Goal: Navigation & Orientation: Find specific page/section

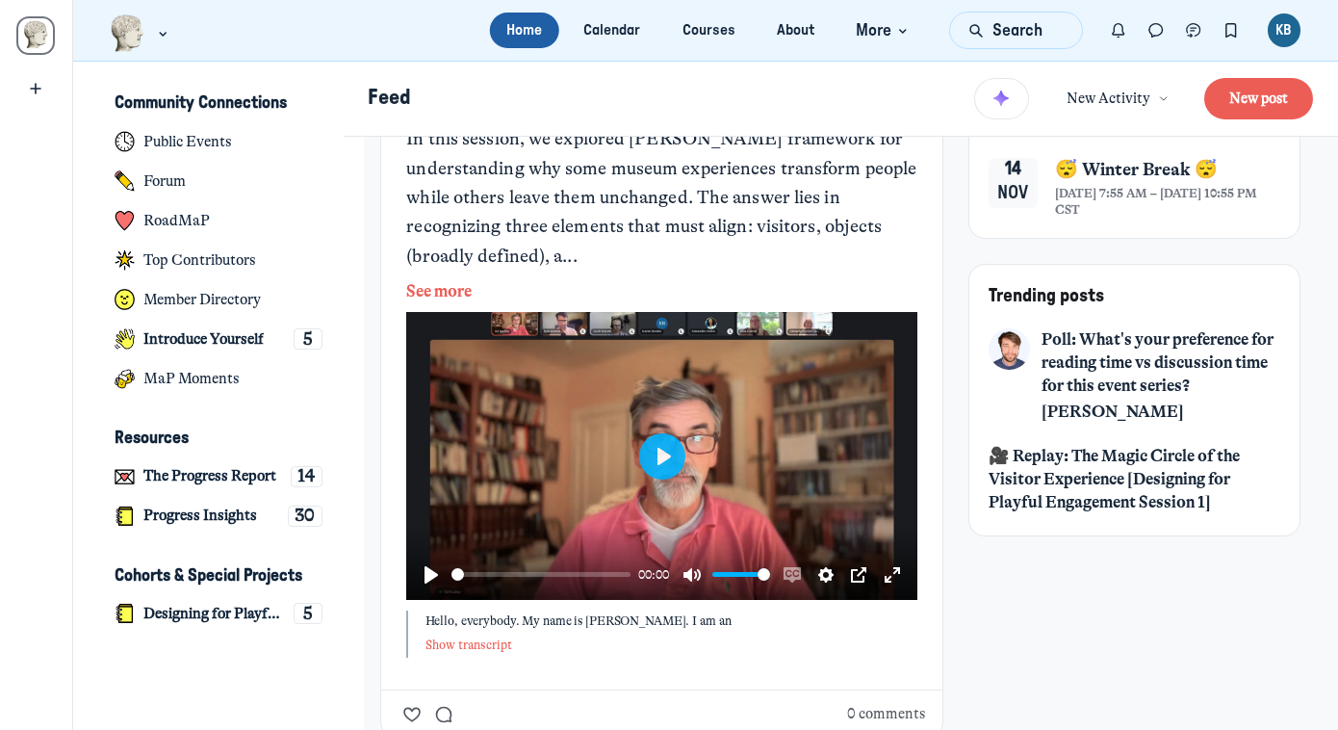
scroll to position [657, 0]
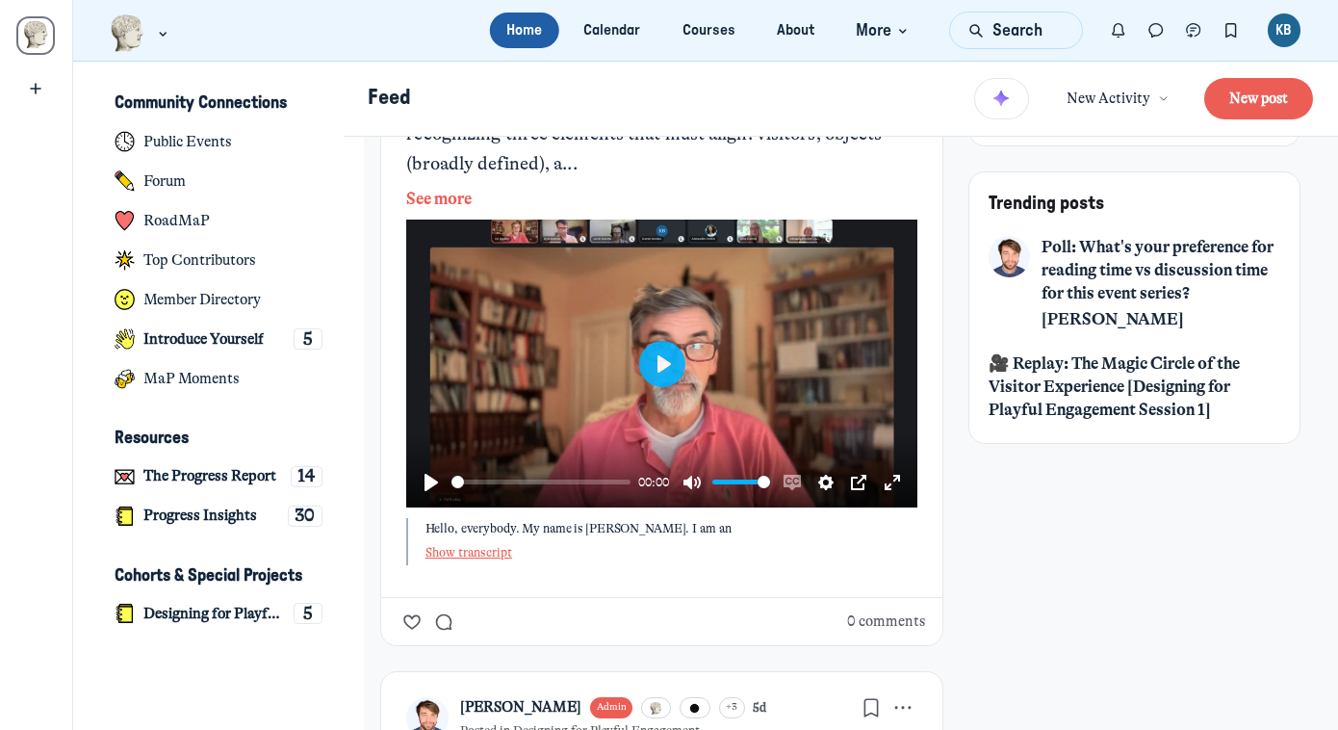
click at [473, 544] on button "Show transcript" at bounding box center [469, 552] width 88 height 16
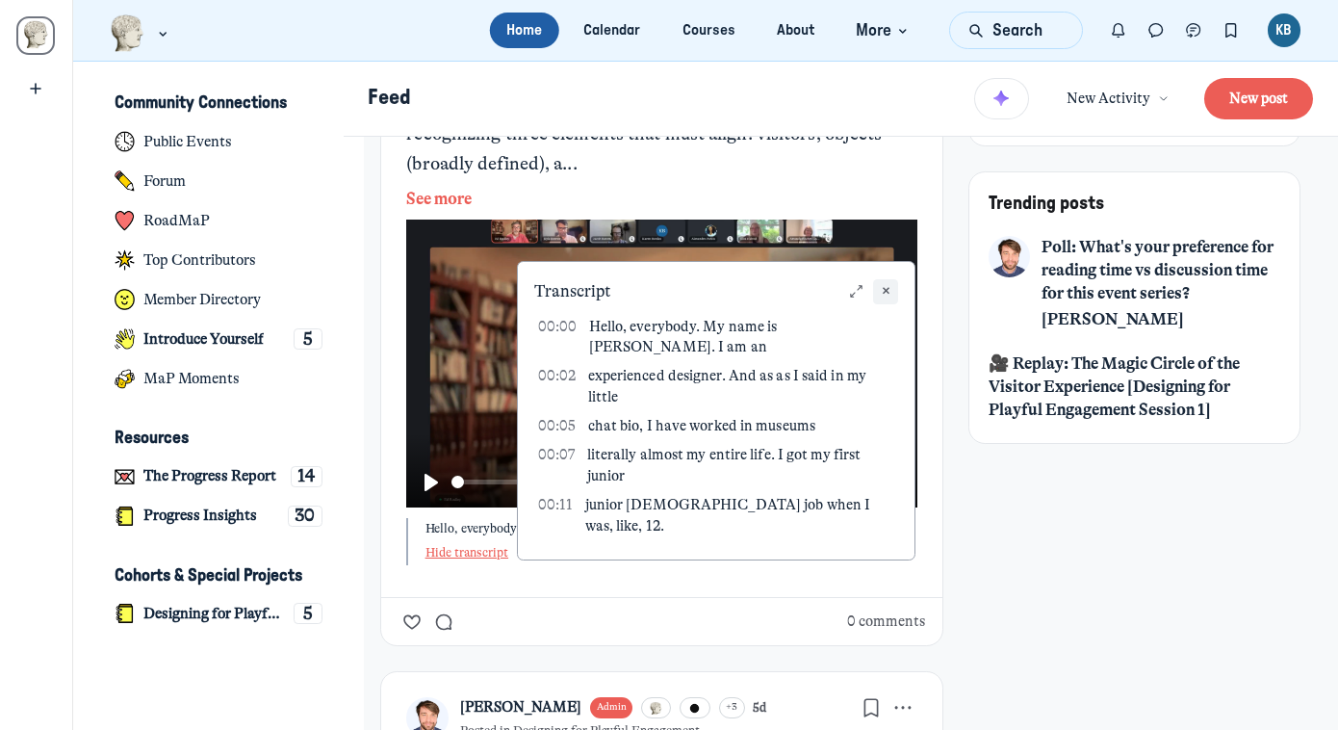
click at [890, 283] on icon "Close" at bounding box center [886, 291] width 16 height 16
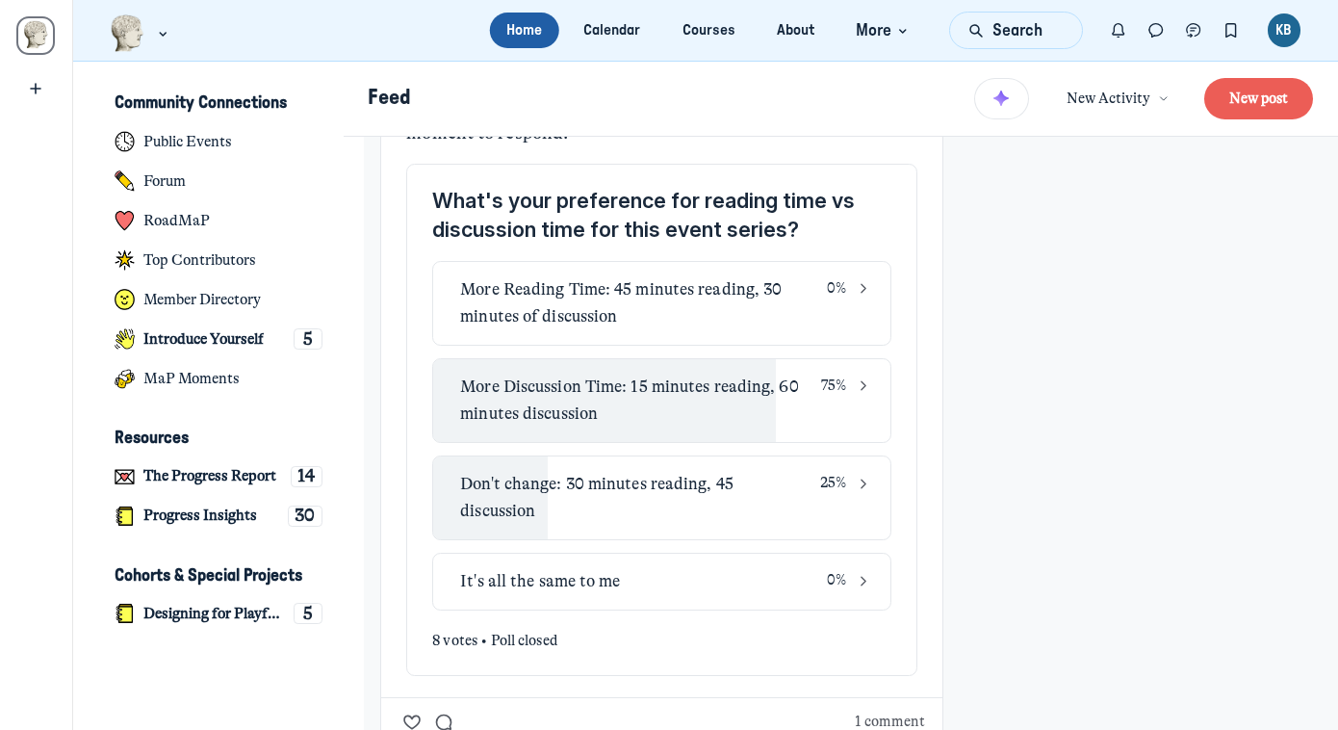
scroll to position [1466, 0]
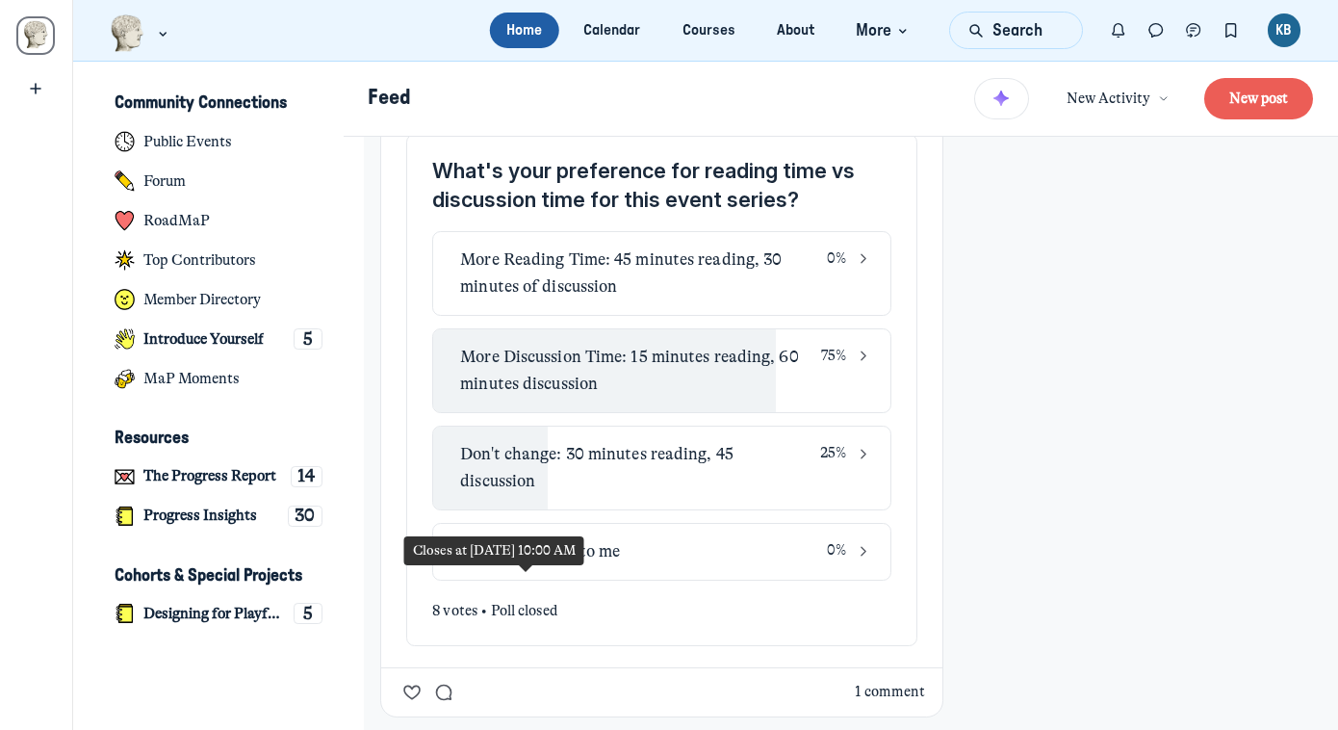
click at [855, 681] on button "1 comment" at bounding box center [890, 691] width 70 height 21
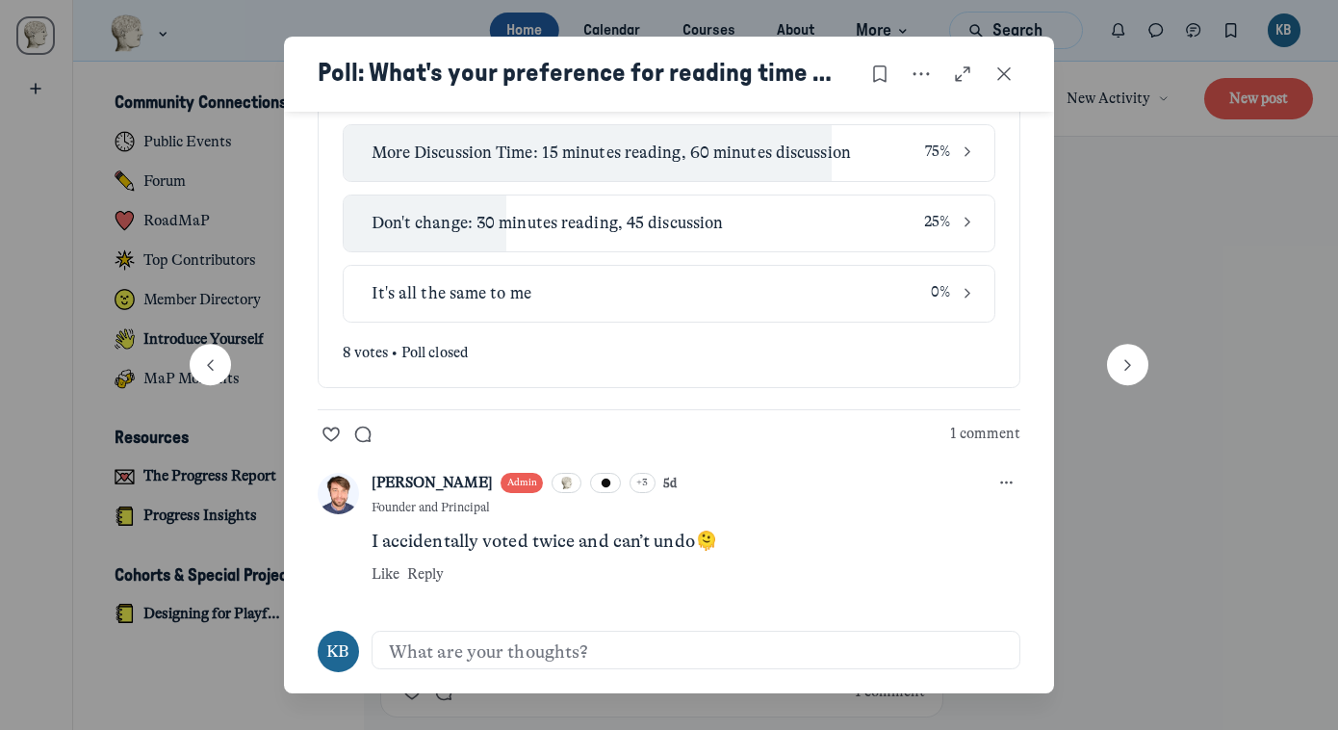
scroll to position [271, 0]
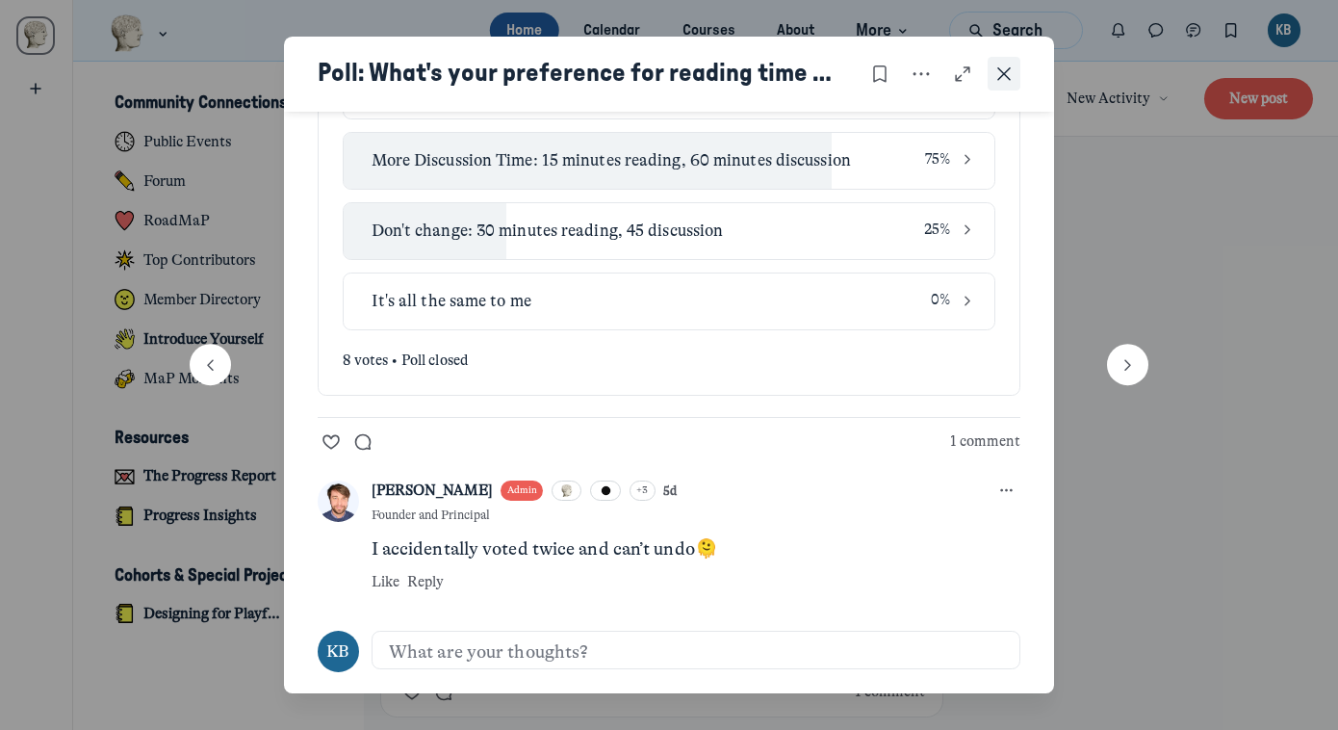
click at [1006, 70] on icon "Close post" at bounding box center [1003, 74] width 19 height 21
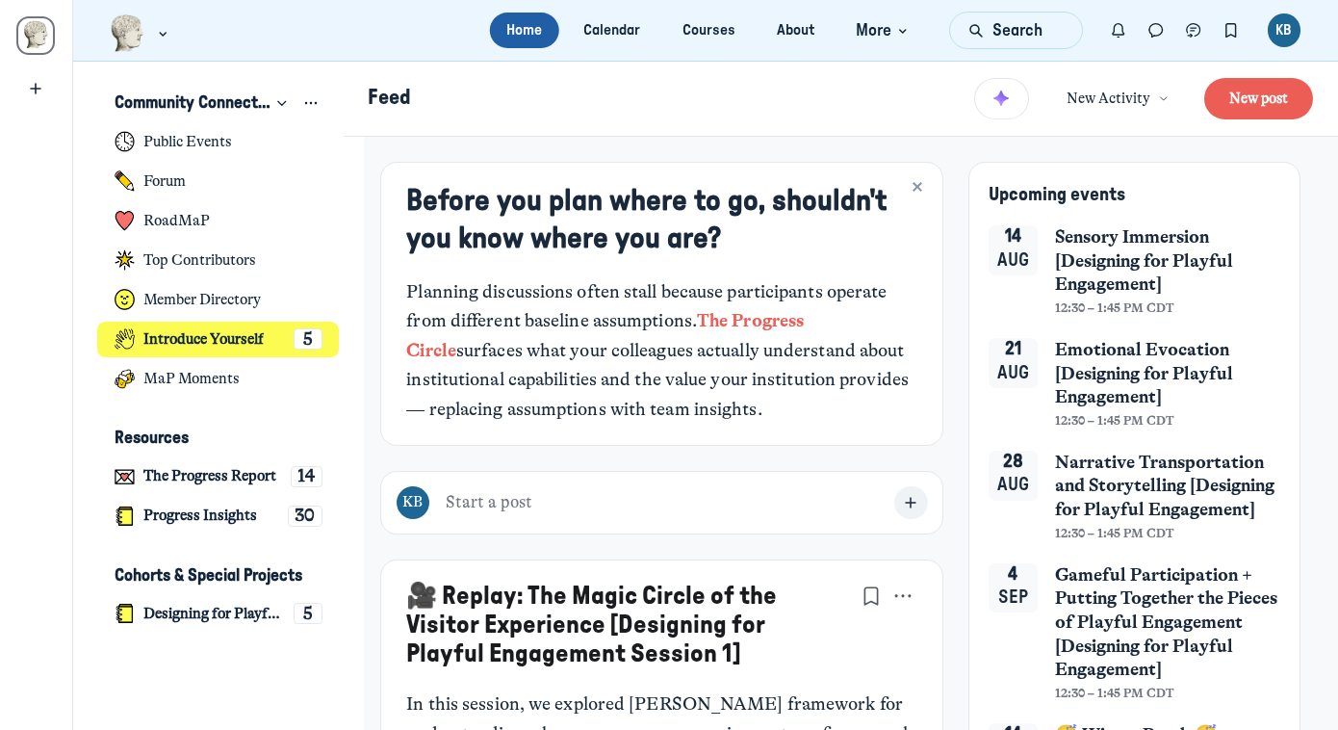
click at [216, 342] on h4 "Introduce Yourself" at bounding box center [203, 339] width 120 height 18
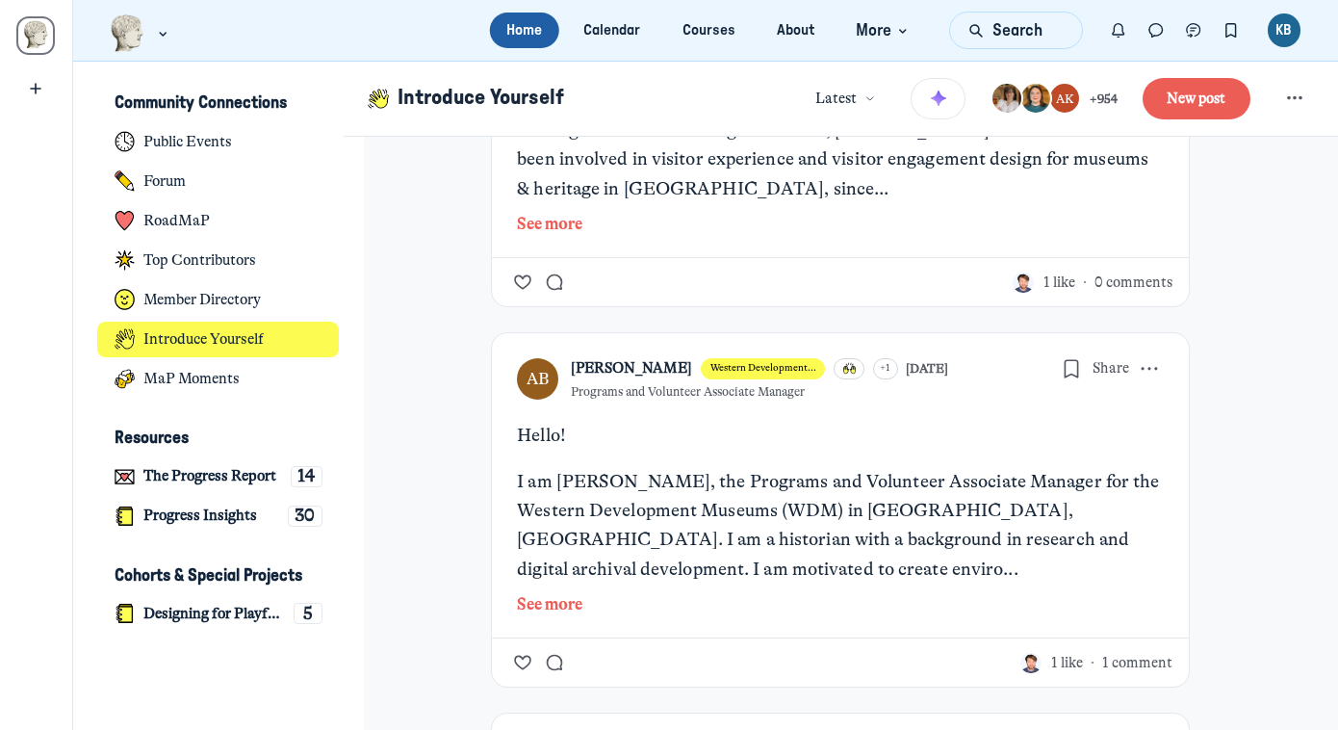
scroll to position [737, 0]
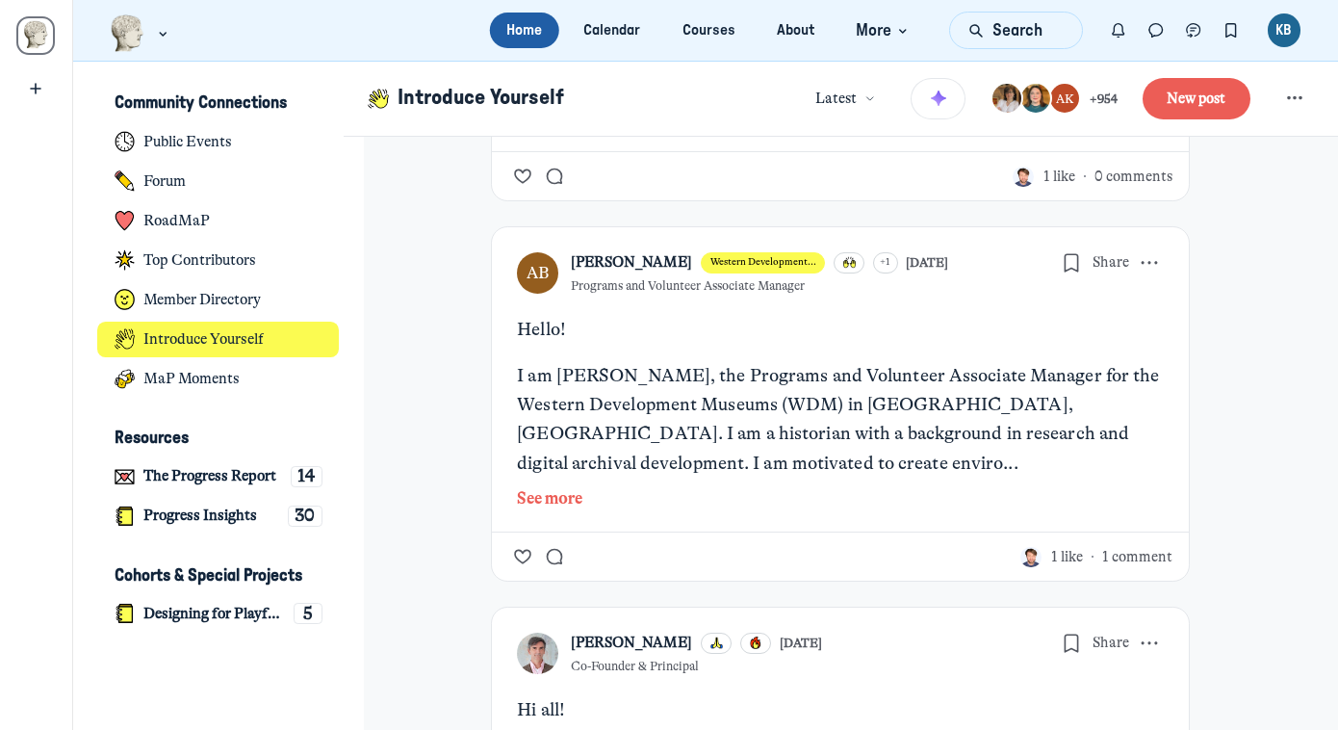
click at [520, 486] on button "See more" at bounding box center [840, 498] width 647 height 25
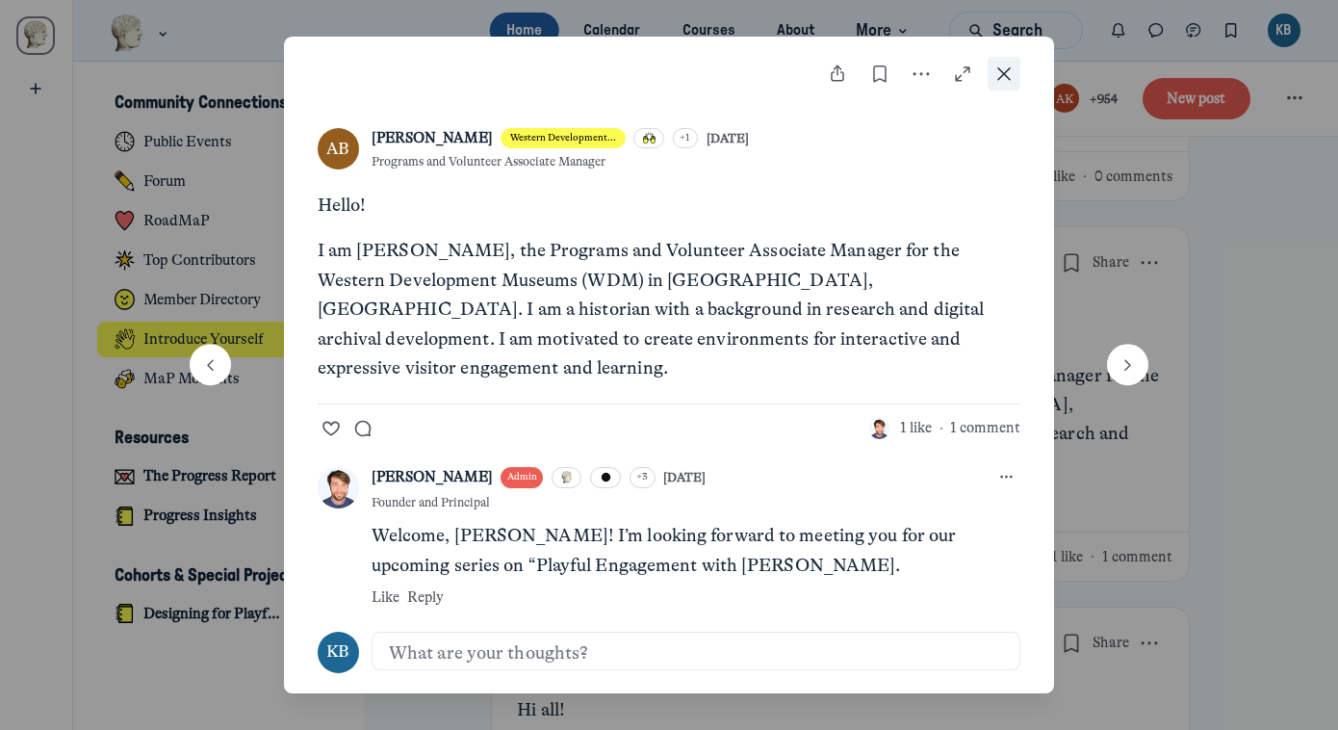
click at [1007, 77] on use "Close post" at bounding box center [1003, 73] width 13 height 13
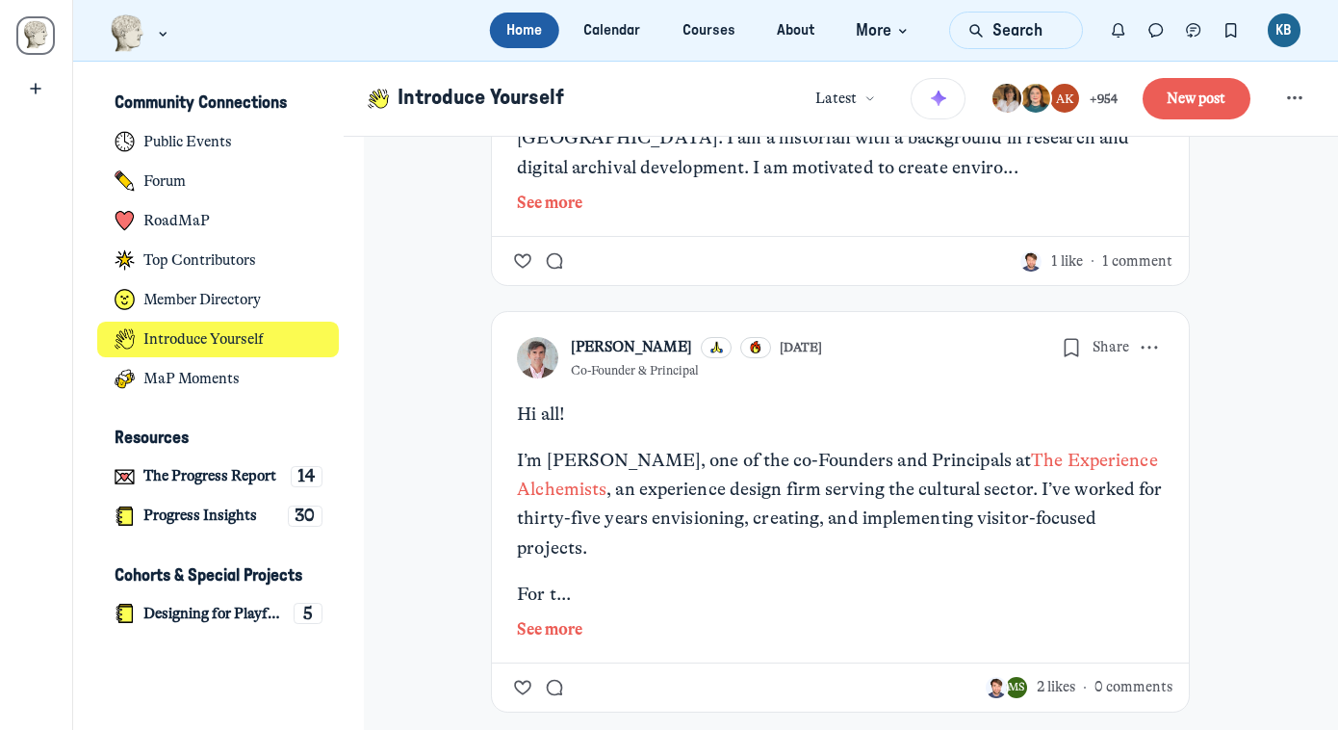
scroll to position [1181, 0]
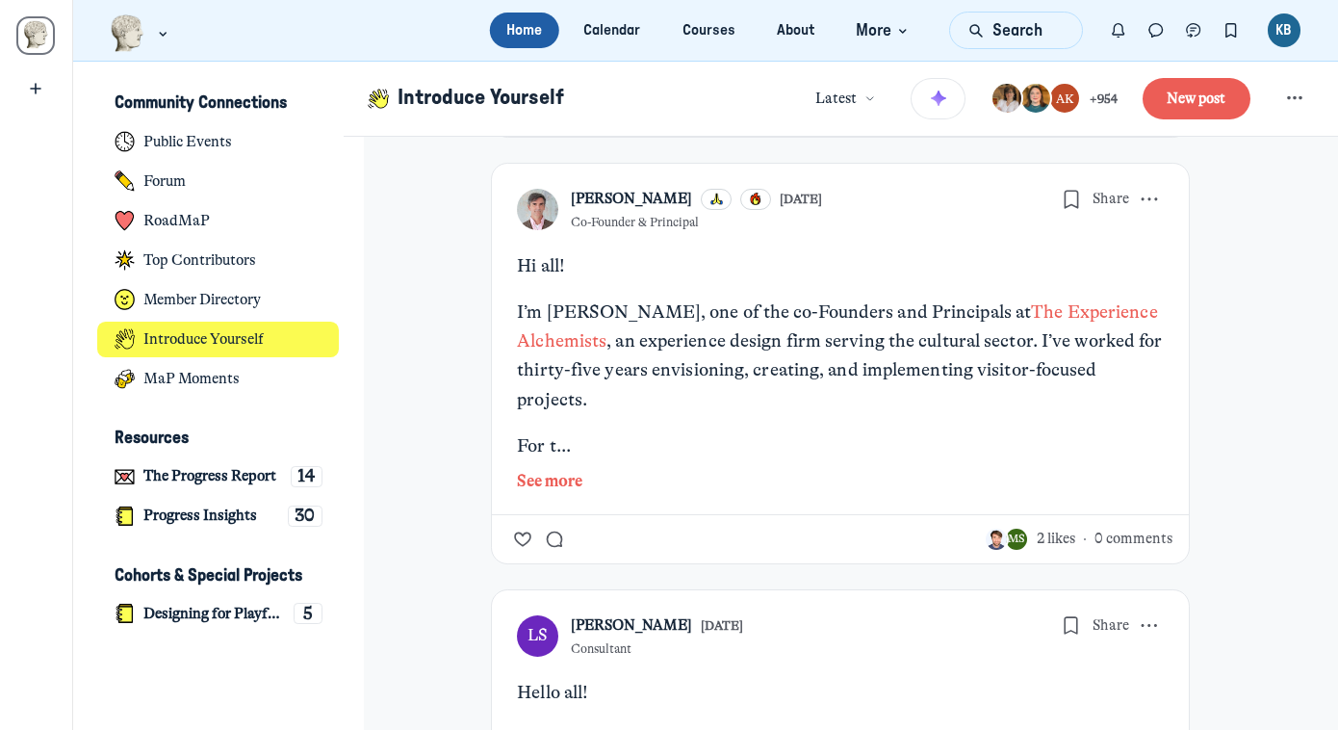
click at [568, 469] on button "See more" at bounding box center [840, 481] width 647 height 25
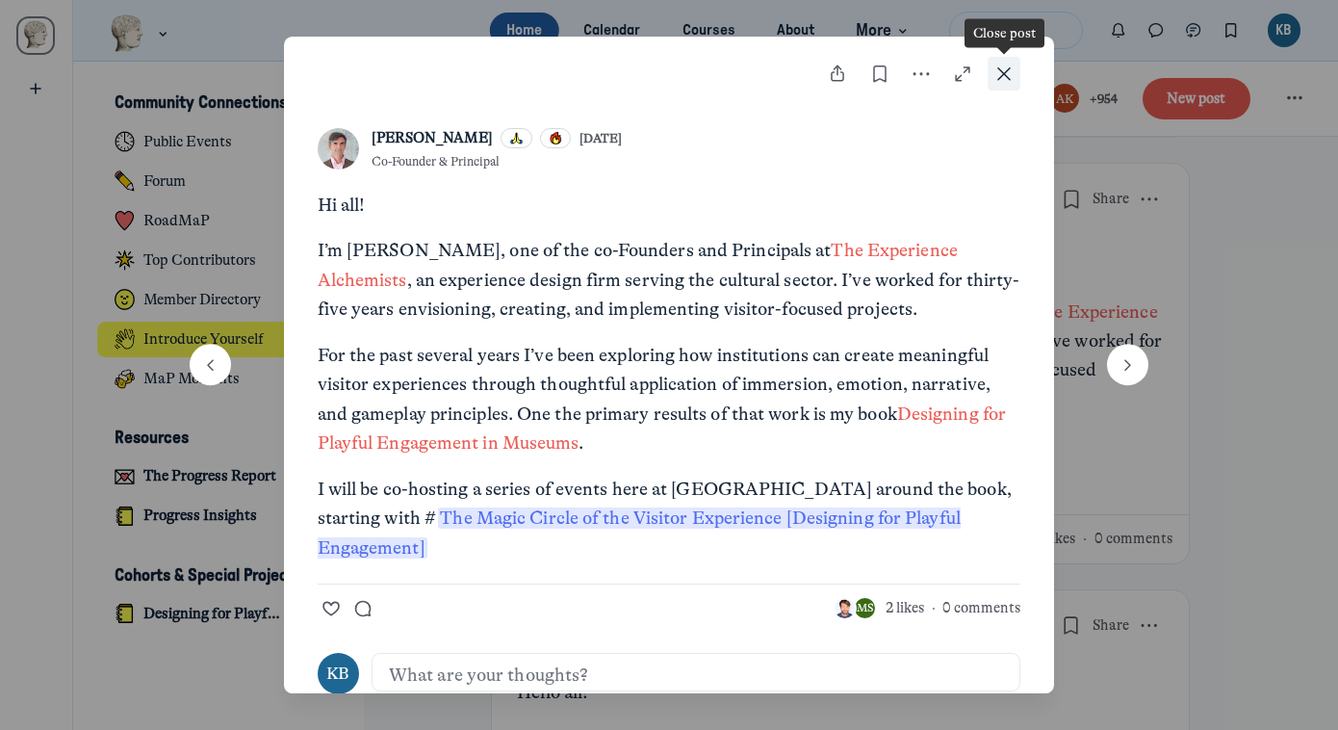
click at [1006, 69] on icon "Close post" at bounding box center [1003, 74] width 19 height 21
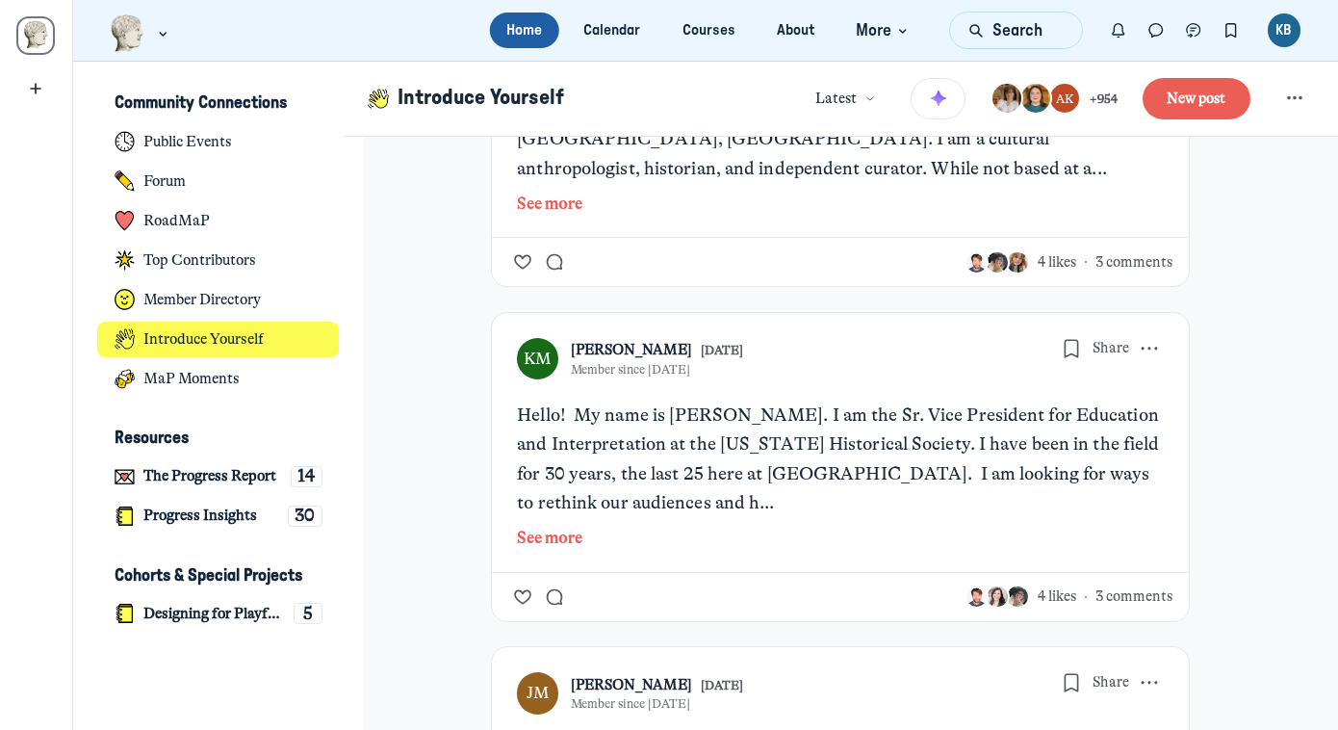
scroll to position [7221, 0]
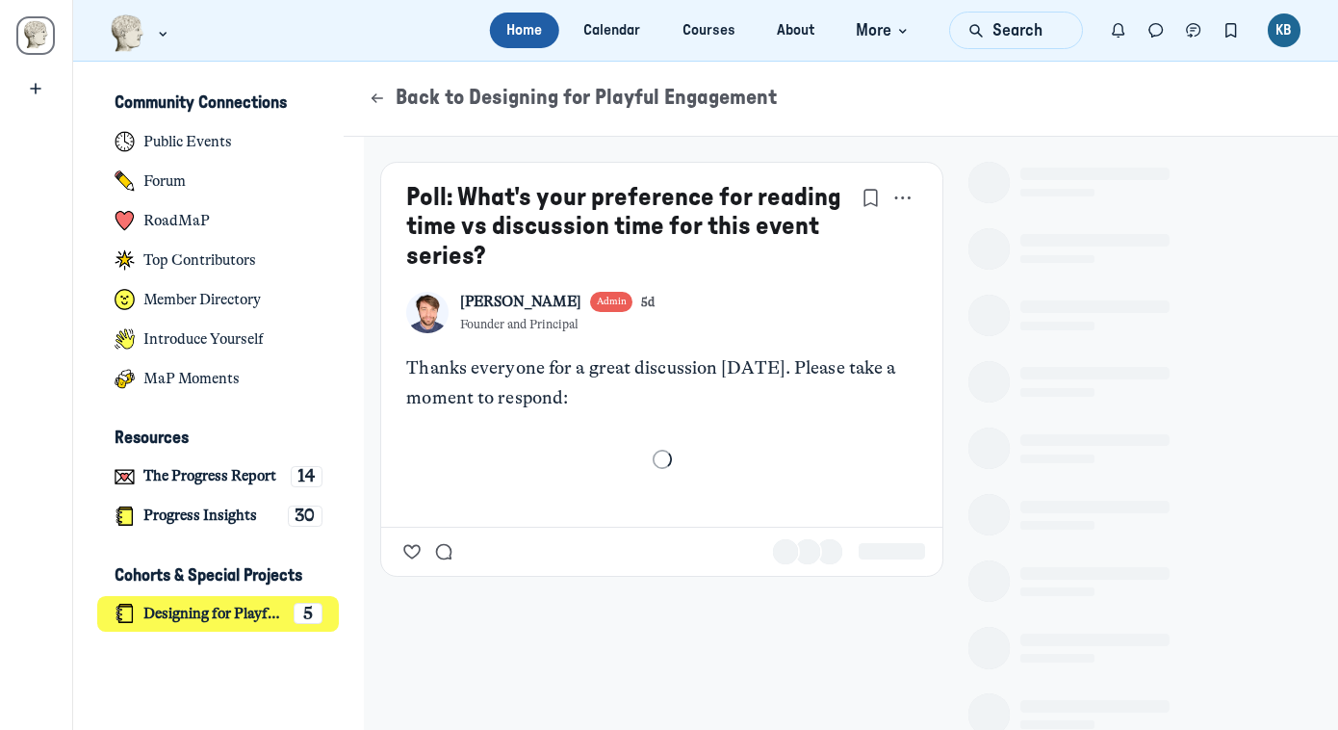
scroll to position [5443, 3784]
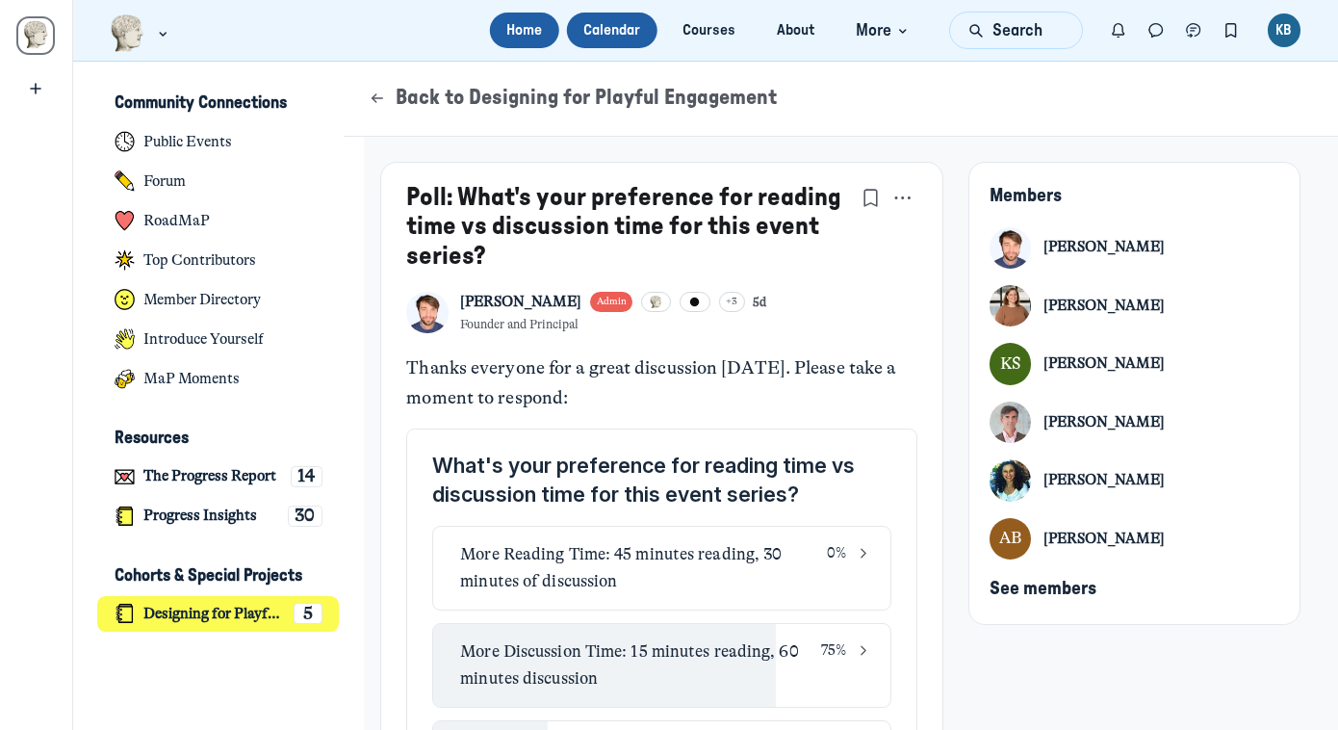
click at [596, 33] on link "Calendar" at bounding box center [612, 31] width 90 height 36
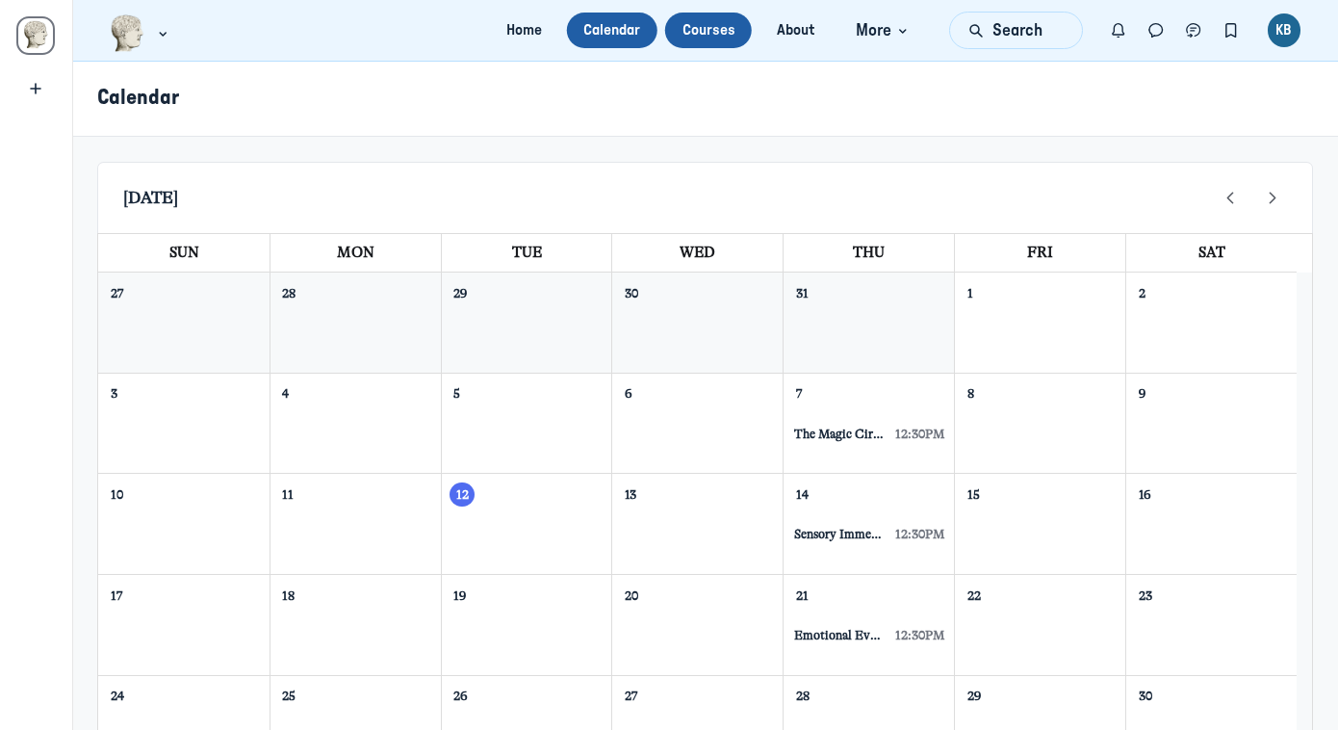
click at [709, 36] on link "Courses" at bounding box center [708, 31] width 87 height 36
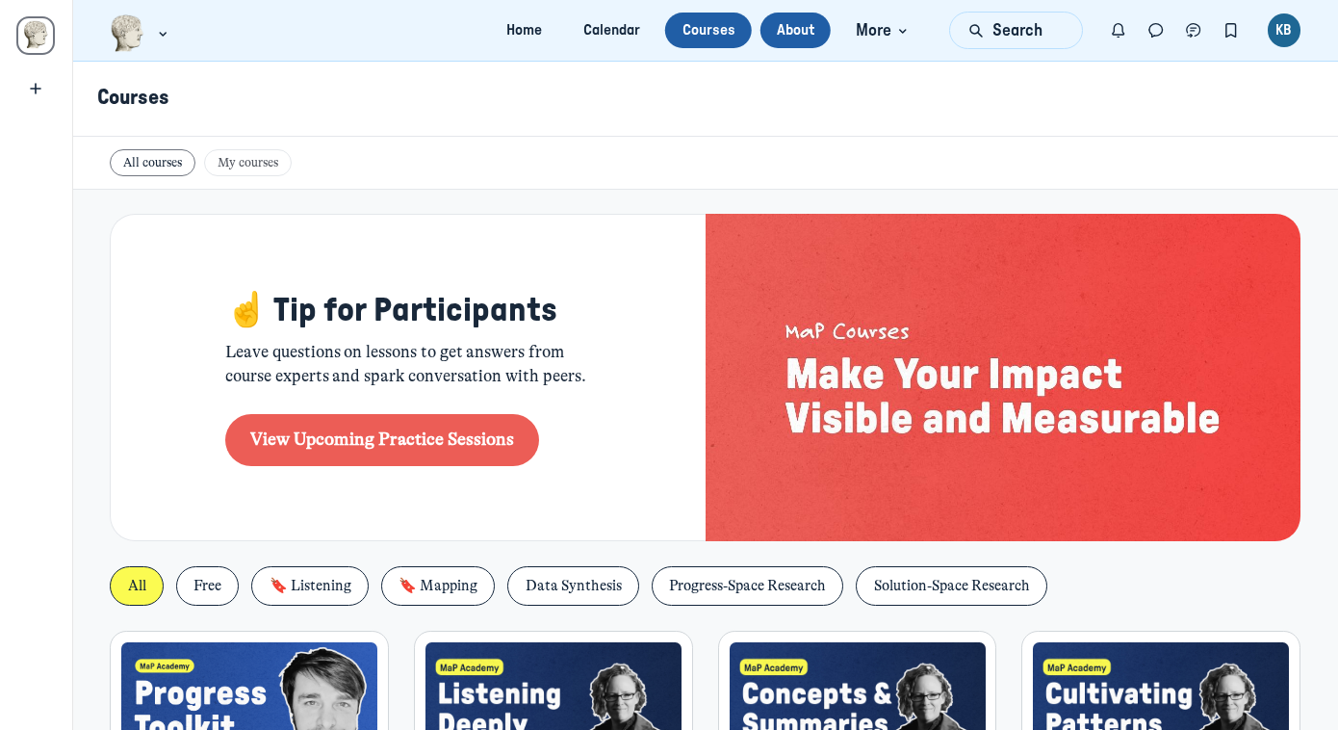
click at [802, 45] on link "About" at bounding box center [794, 31] width 71 height 36
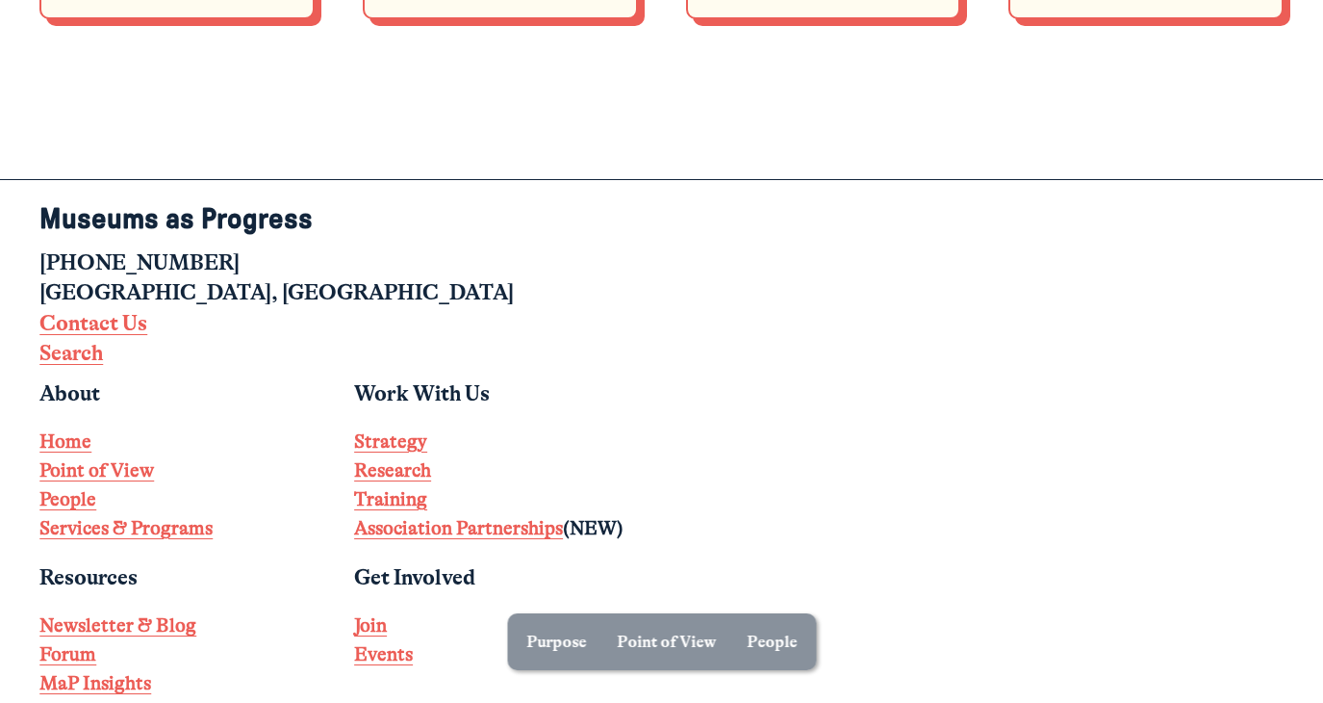
scroll to position [8058, 0]
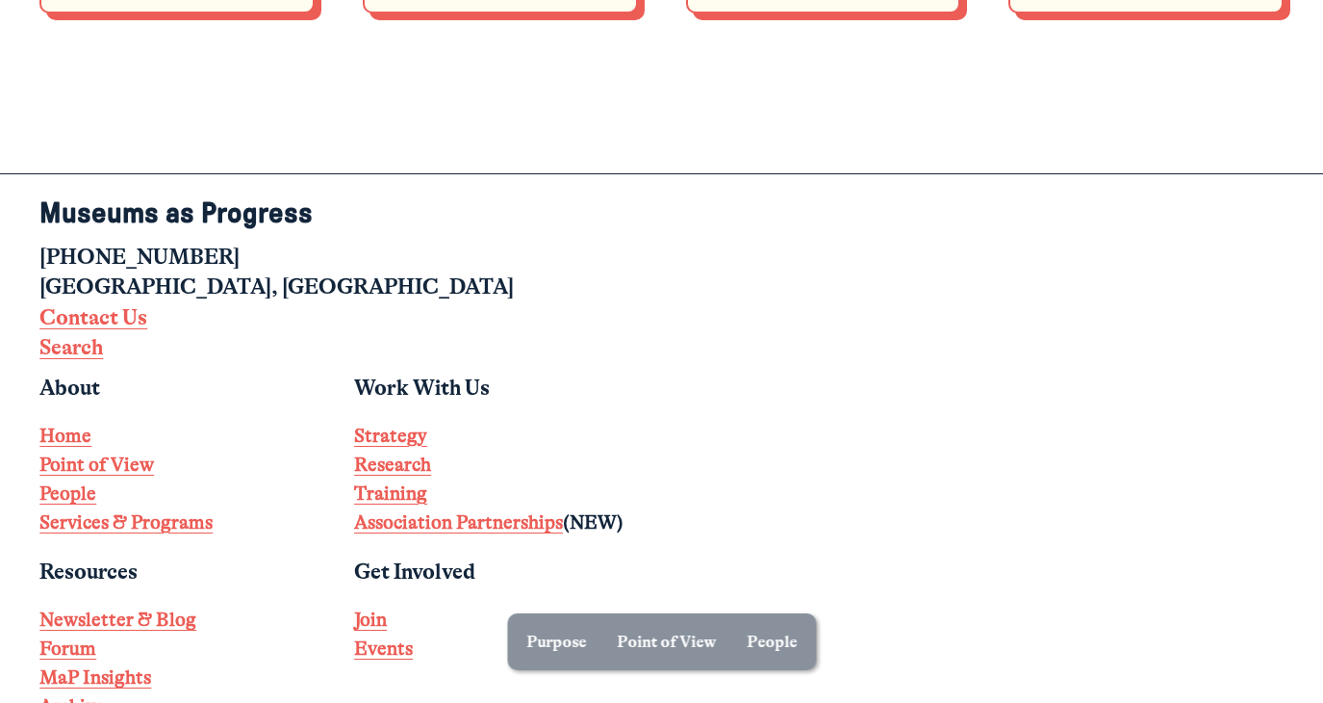
click at [130, 608] on strong "Newsletter & Blog" at bounding box center [117, 619] width 157 height 22
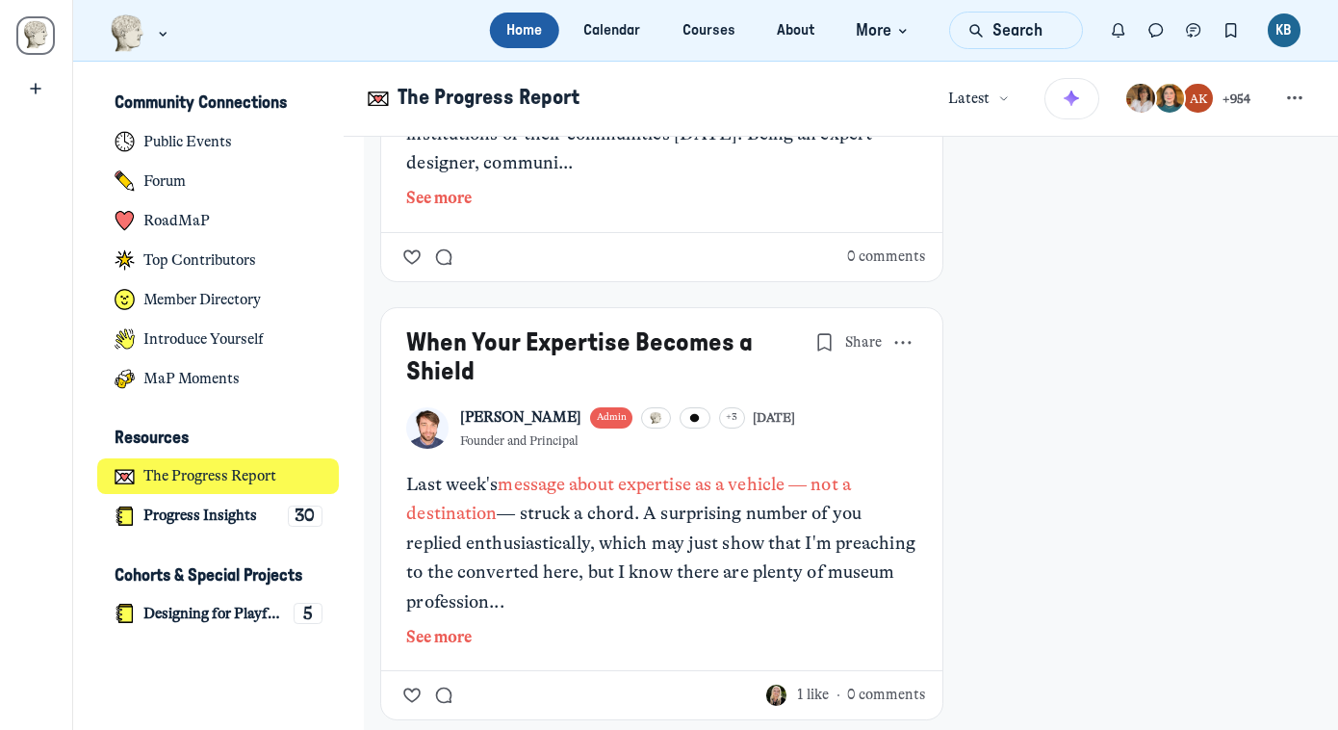
scroll to position [1611, 0]
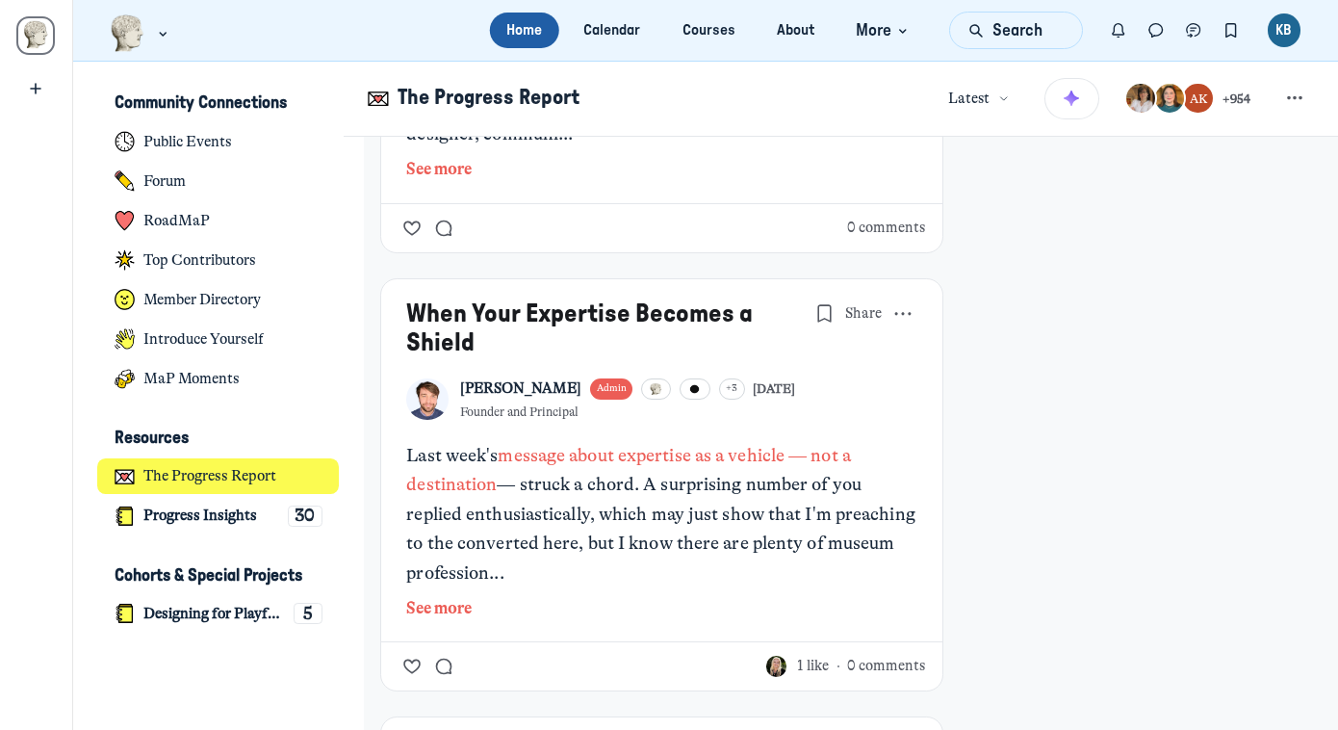
click at [439, 182] on button "See more" at bounding box center [661, 169] width 510 height 25
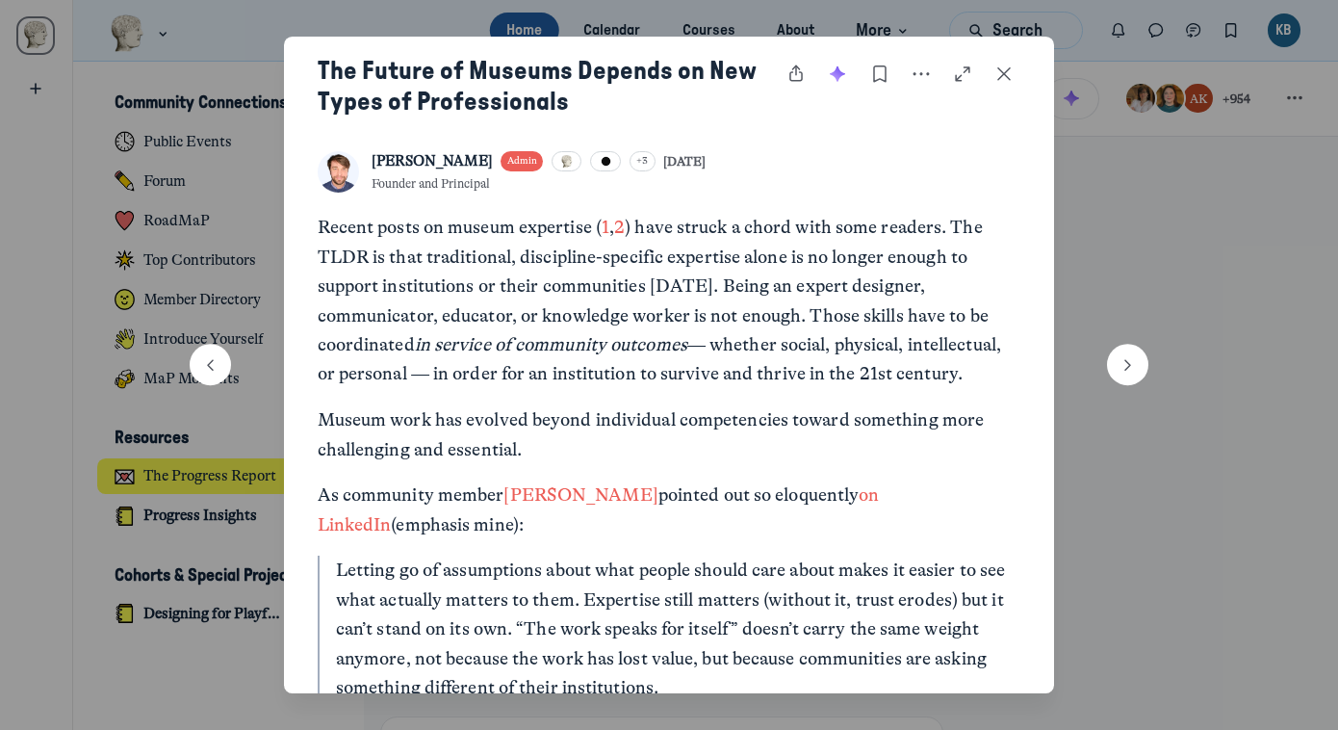
scroll to position [8, 0]
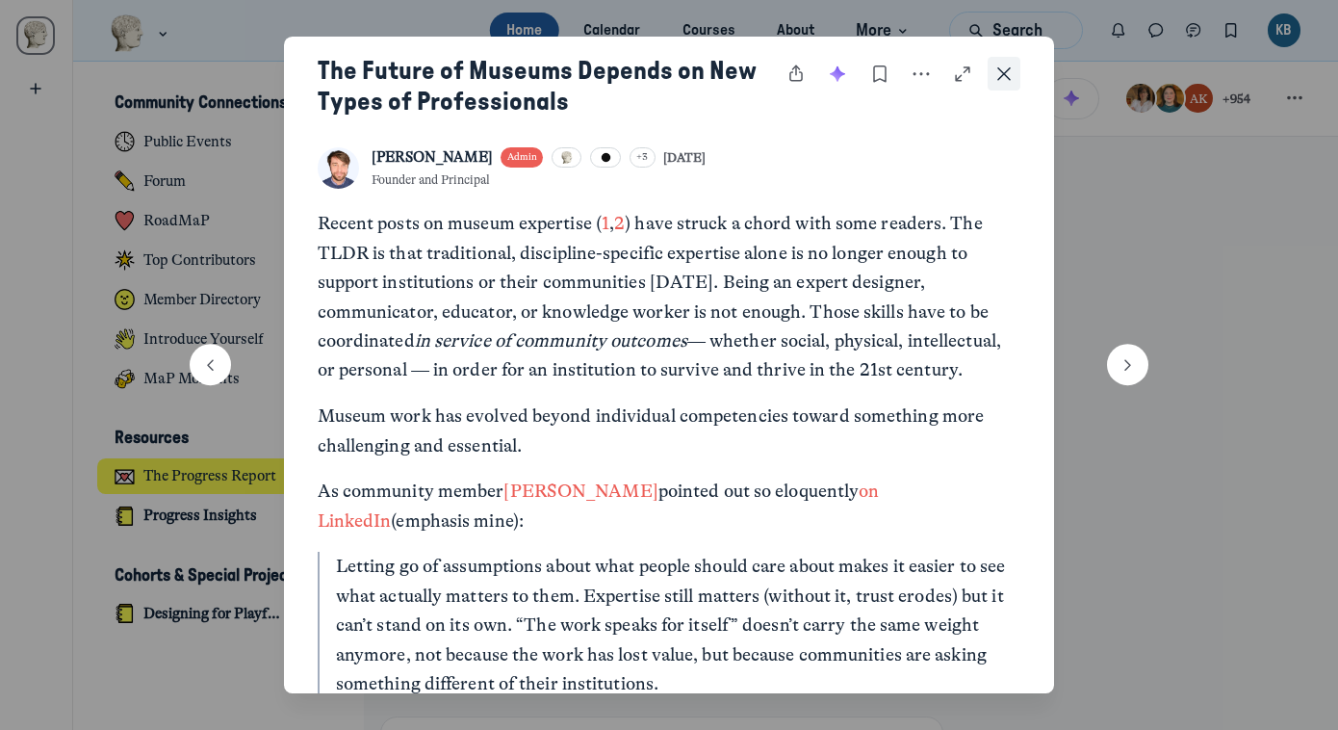
click at [1011, 74] on icon "Close post" at bounding box center [1003, 74] width 19 height 21
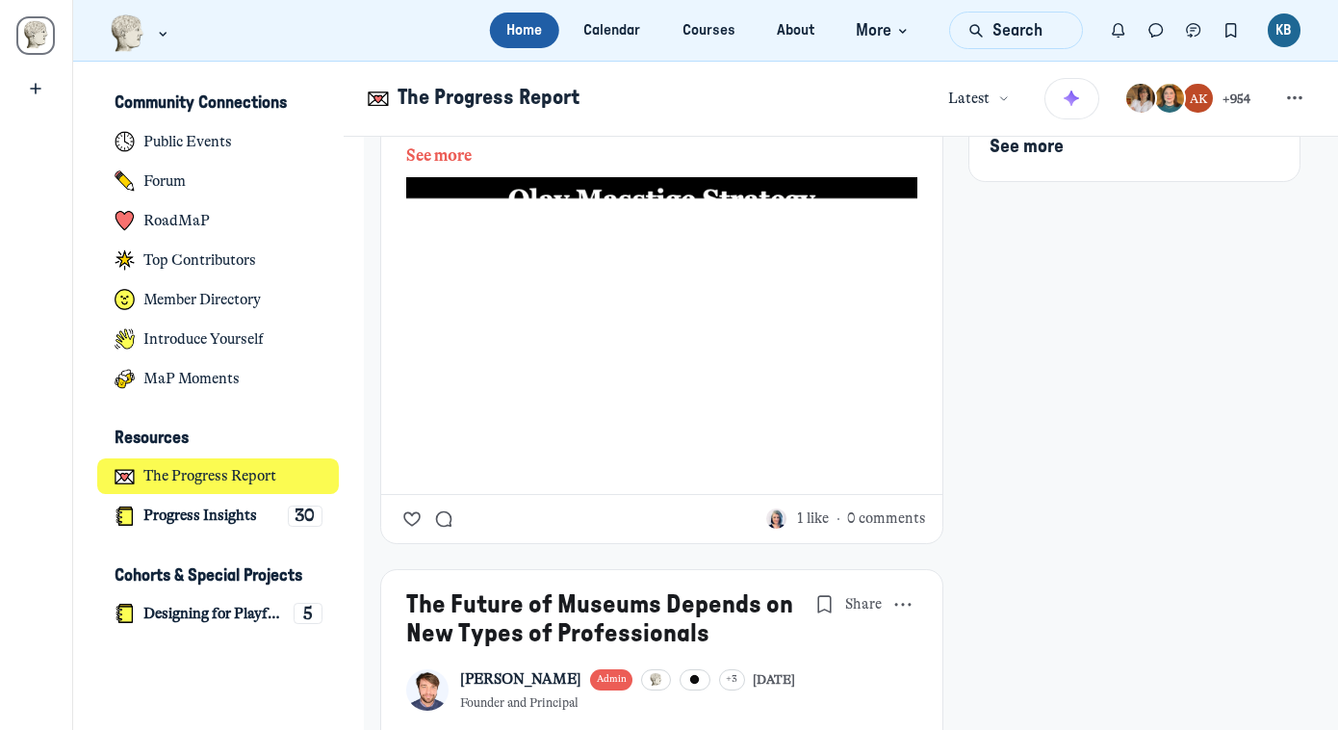
scroll to position [1125, 0]
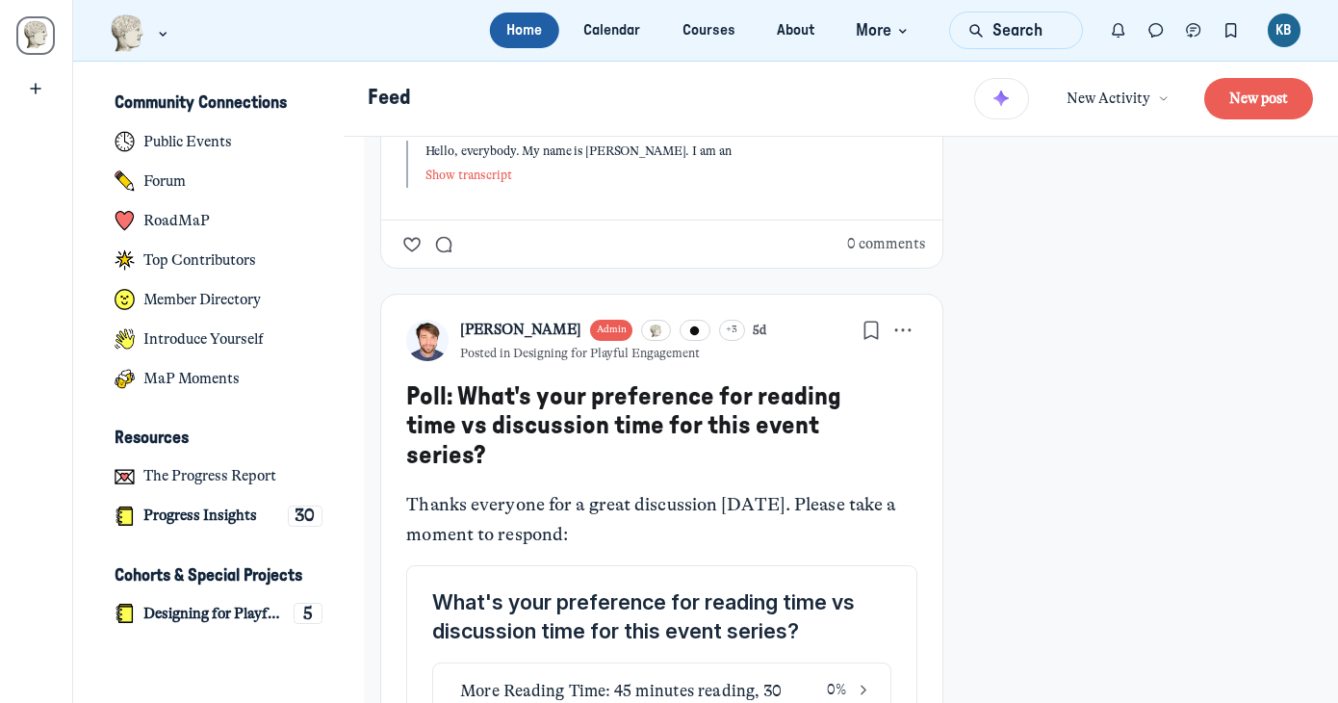
scroll to position [1059, 0]
